Goal: Information Seeking & Learning: Learn about a topic

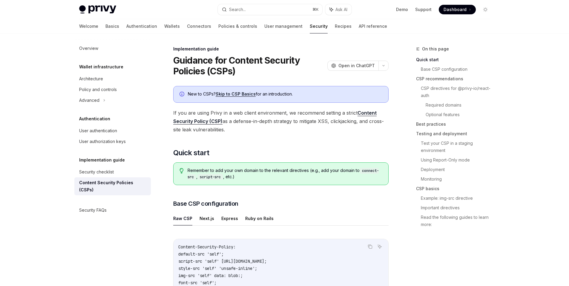
click at [231, 96] on link "Skip to CSP Basics" at bounding box center [236, 93] width 40 height 5
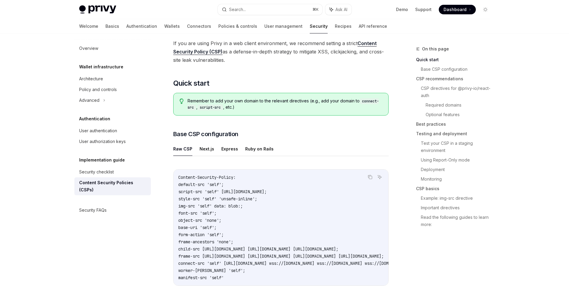
scroll to position [95, 0]
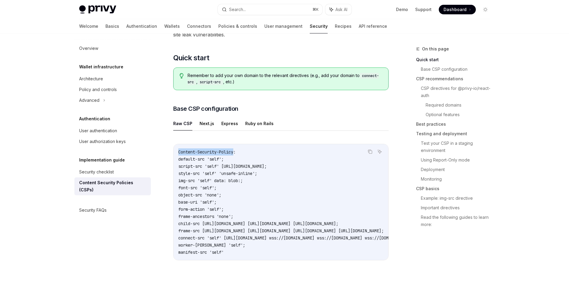
drag, startPoint x: 181, startPoint y: 151, endPoint x: 236, endPoint y: 149, distance: 55.0
click at [236, 149] on div "Content-Security-Policy: default-src 'self'; script-src 'self' https://challeng…" at bounding box center [281, 202] width 215 height 116
copy span "Content-Security-Policy"
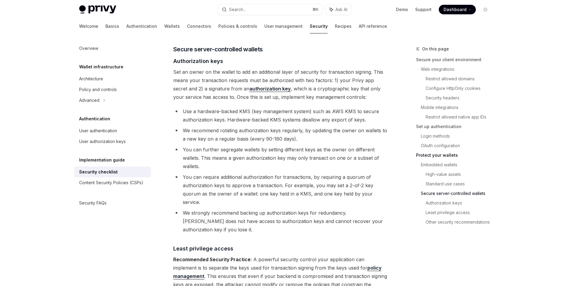
scroll to position [956, 0]
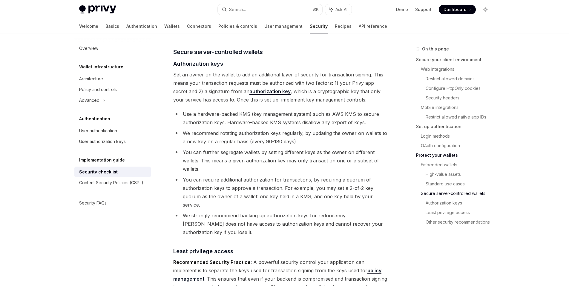
type textarea "*"
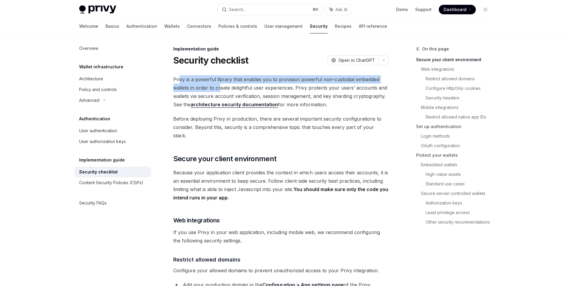
drag, startPoint x: 180, startPoint y: 82, endPoint x: 220, endPoint y: 85, distance: 39.8
click at [220, 85] on span "Privy is a powerful library that enables you to provision powerful non-custodia…" at bounding box center [280, 91] width 215 height 33
click at [222, 105] on link "architecture security documentation" at bounding box center [235, 105] width 88 height 6
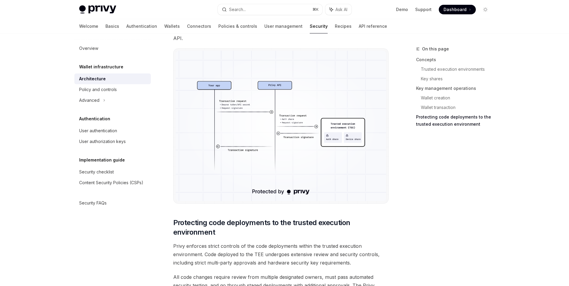
scroll to position [1220, 0]
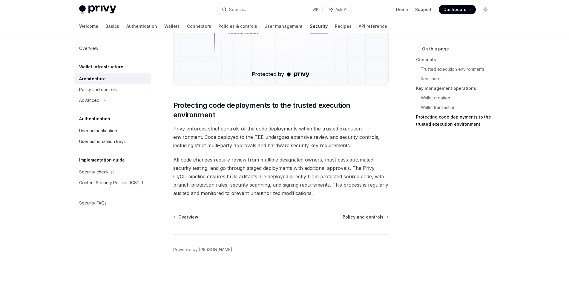
type textarea "*"
